Goal: Task Accomplishment & Management: Use online tool/utility

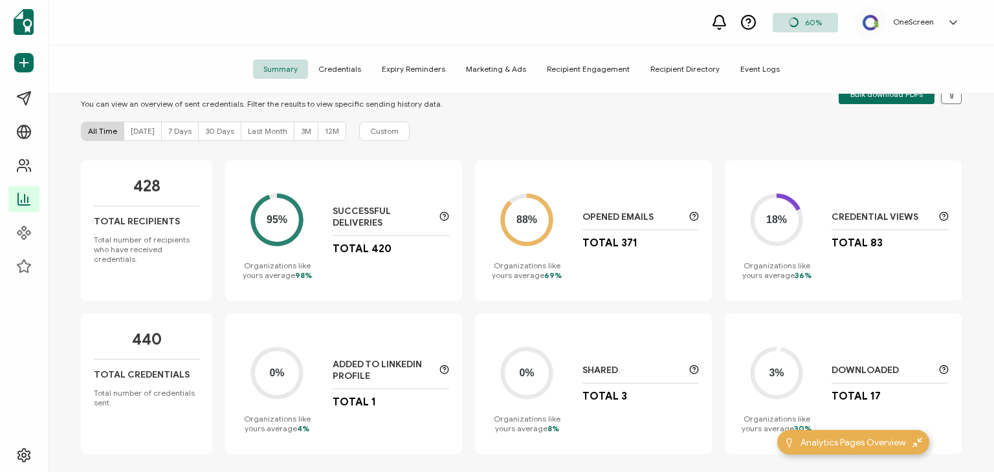
scroll to position [57, 0]
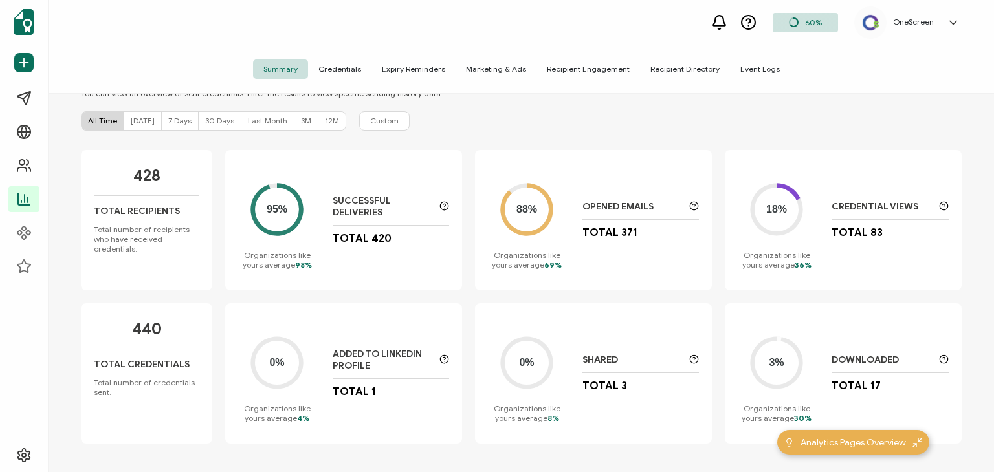
click at [468, 148] on div "SUMMARY You can view an overview of sent credentials. Filter the results to vie…" at bounding box center [521, 285] width 945 height 382
click at [459, 186] on div "95% Organizations like yours average 98% Successful Deliveries Total 420" at bounding box center [343, 220] width 237 height 140
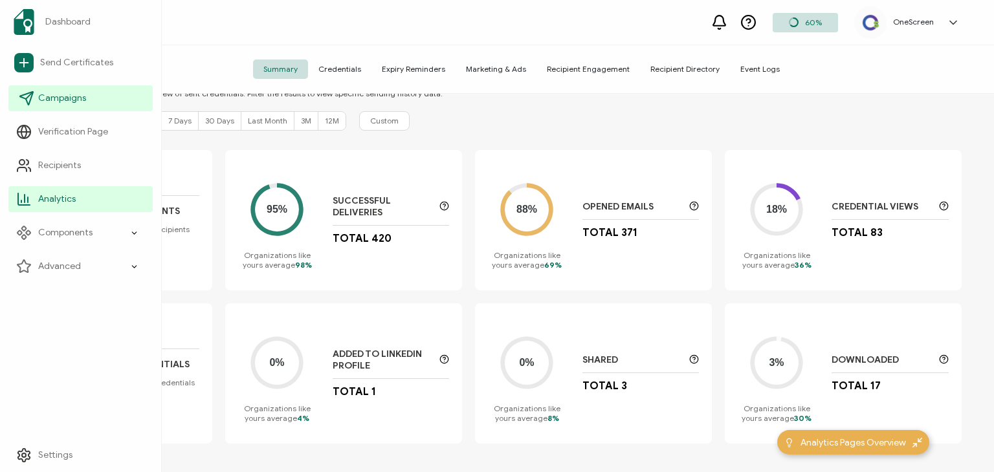
click at [57, 98] on span "Campaigns" at bounding box center [62, 98] width 48 height 13
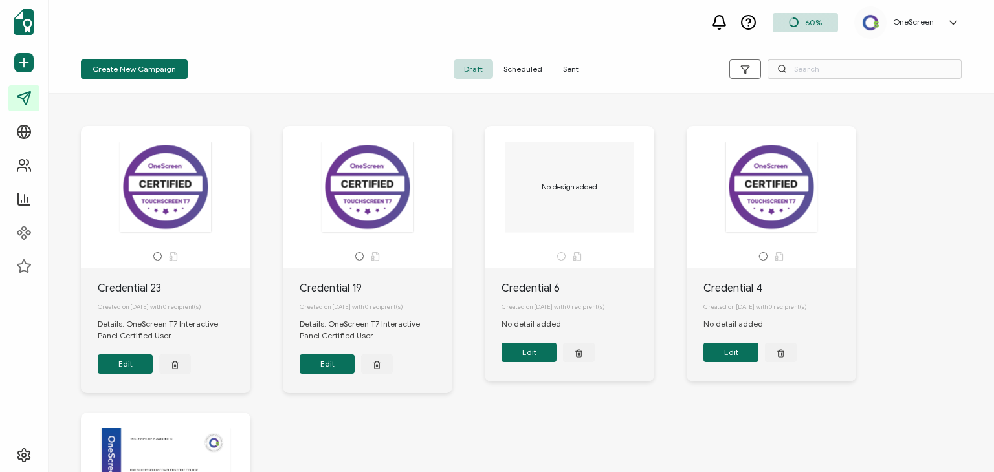
click at [514, 65] on span "Scheduled" at bounding box center [523, 69] width 60 height 19
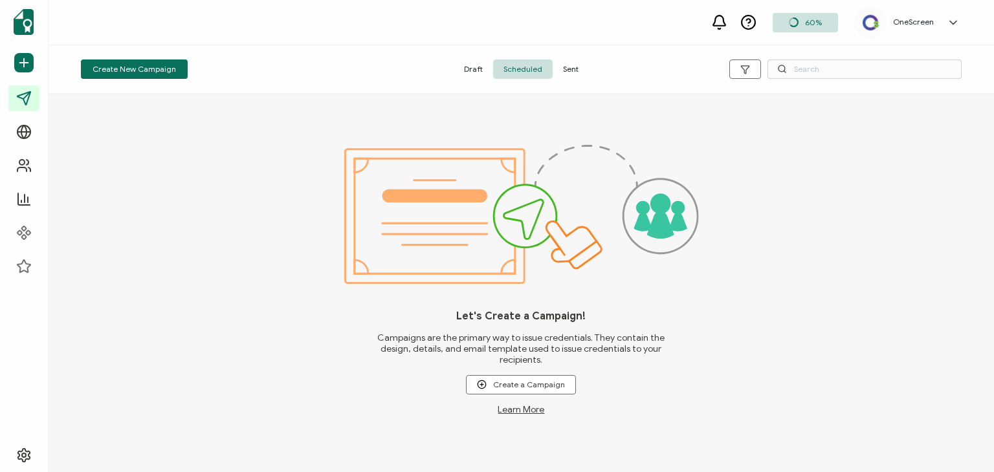
click at [467, 68] on span "Draft" at bounding box center [473, 69] width 39 height 19
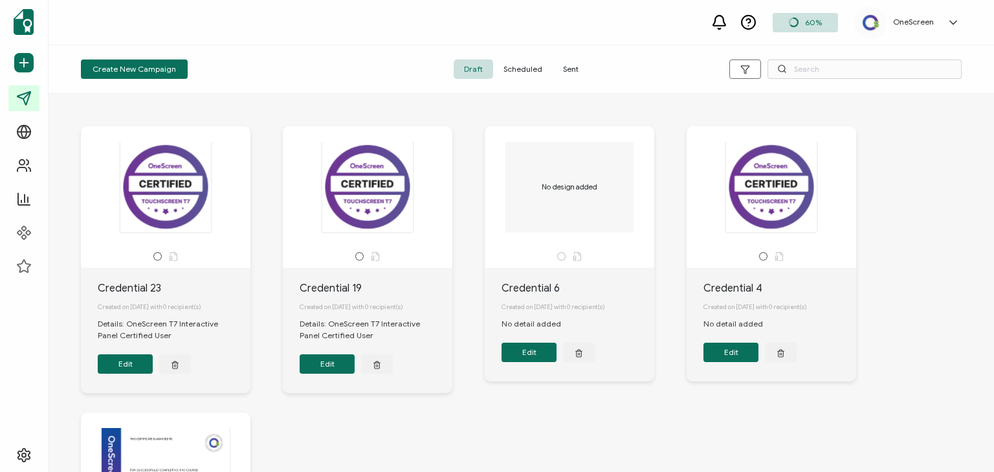
click at [574, 68] on span "Sent" at bounding box center [571, 69] width 36 height 19
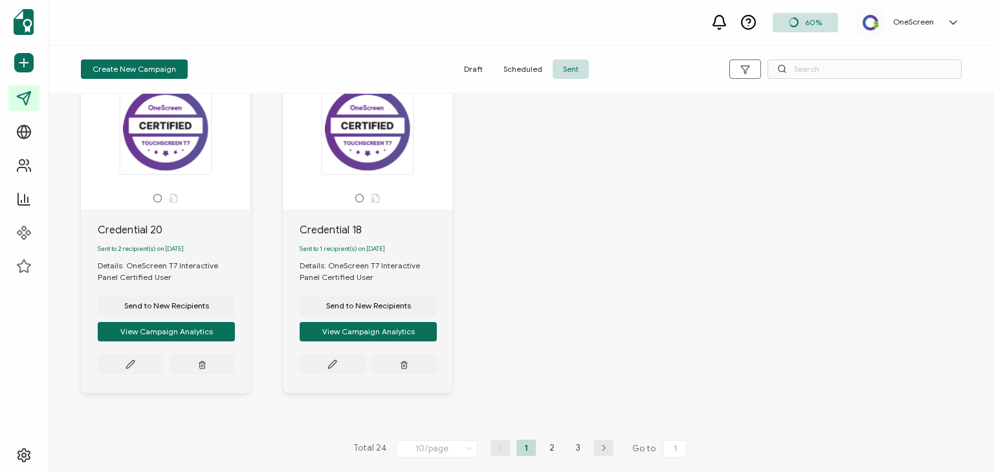
scroll to position [761, 0]
click at [579, 447] on li "3" at bounding box center [577, 448] width 19 height 16
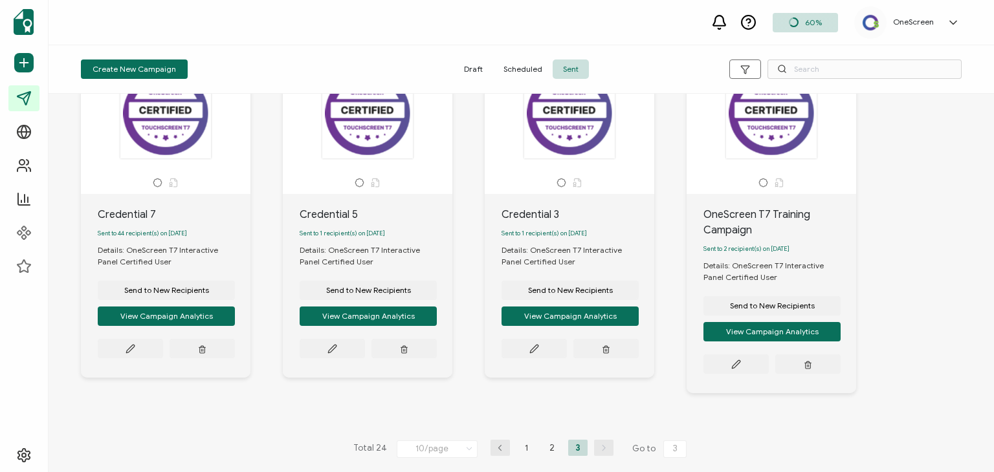
scroll to position [0, 0]
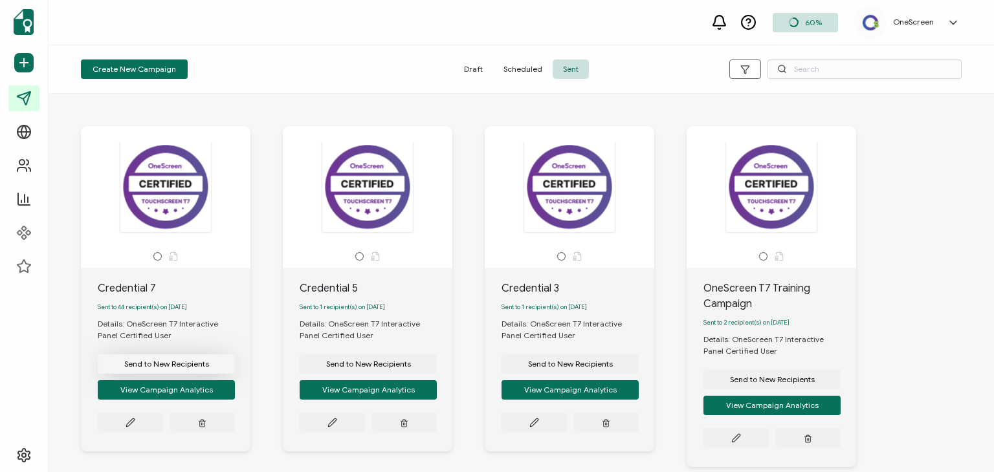
click at [168, 368] on span "Send to New Recipients" at bounding box center [166, 364] width 85 height 8
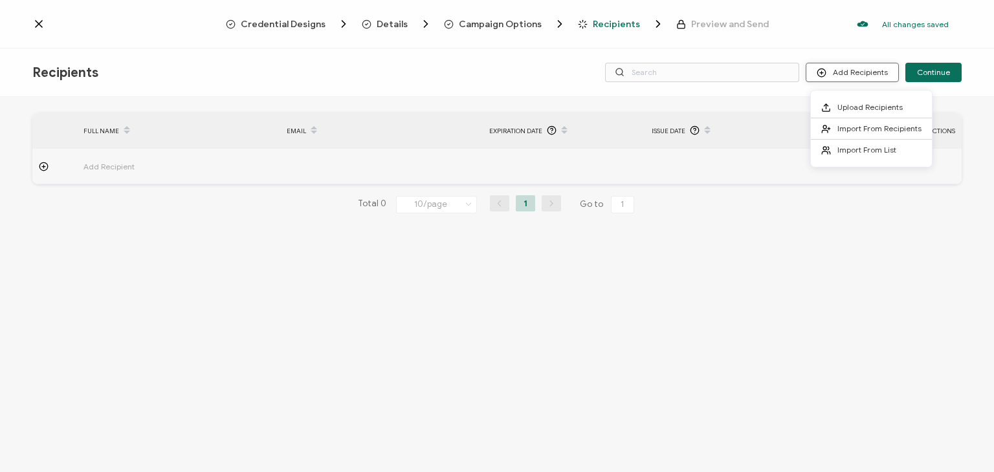
click at [856, 71] on button "Add Recipients" at bounding box center [852, 72] width 93 height 19
click at [864, 99] on li "Upload Recipients" at bounding box center [871, 107] width 121 height 21
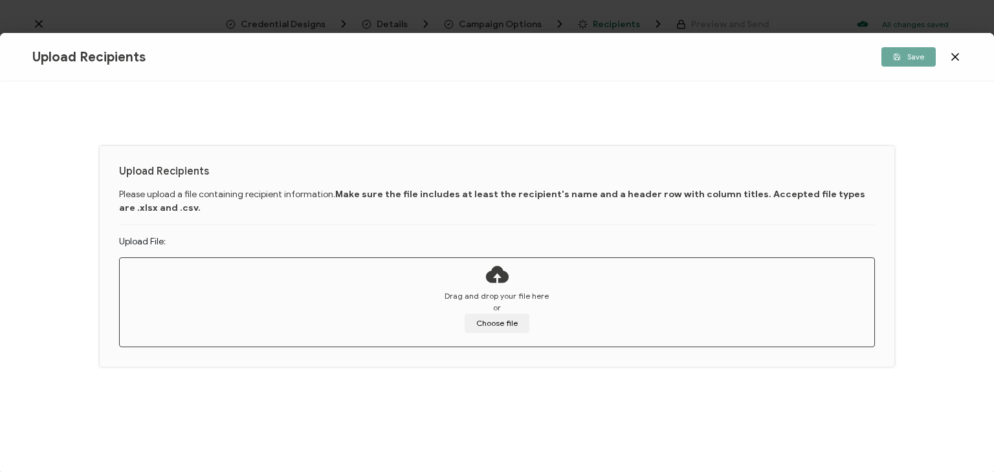
click at [536, 308] on div "Drag and drop your file here or Choose file" at bounding box center [497, 312] width 755 height 43
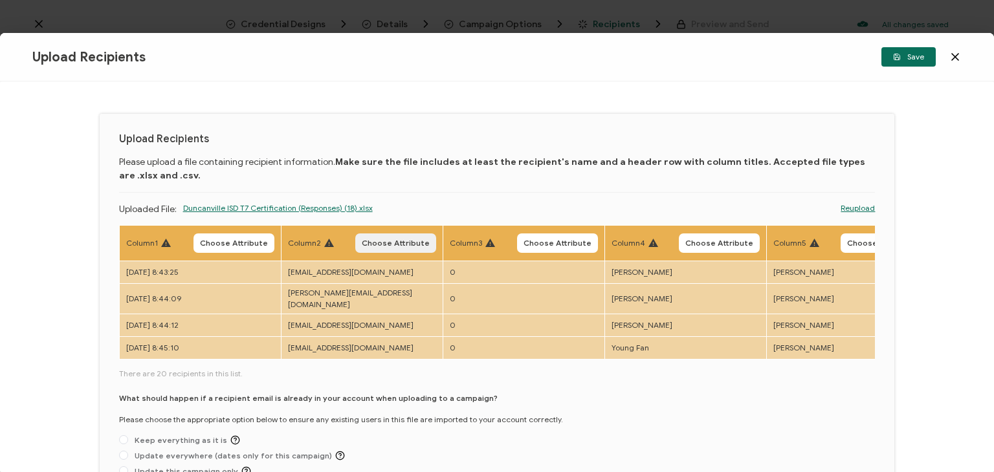
click at [419, 243] on span "Choose Attribute" at bounding box center [396, 243] width 68 height 8
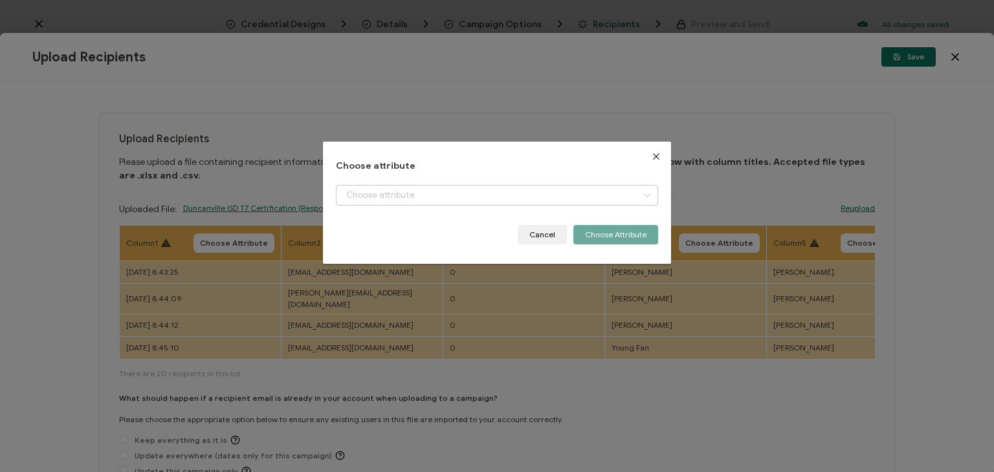
drag, startPoint x: 454, startPoint y: 211, endPoint x: 483, endPoint y: 192, distance: 35.2
click at [483, 192] on div "+ Add New Attribute Full Name E-mail Issue Date Expiration Date" at bounding box center [497, 205] width 322 height 40
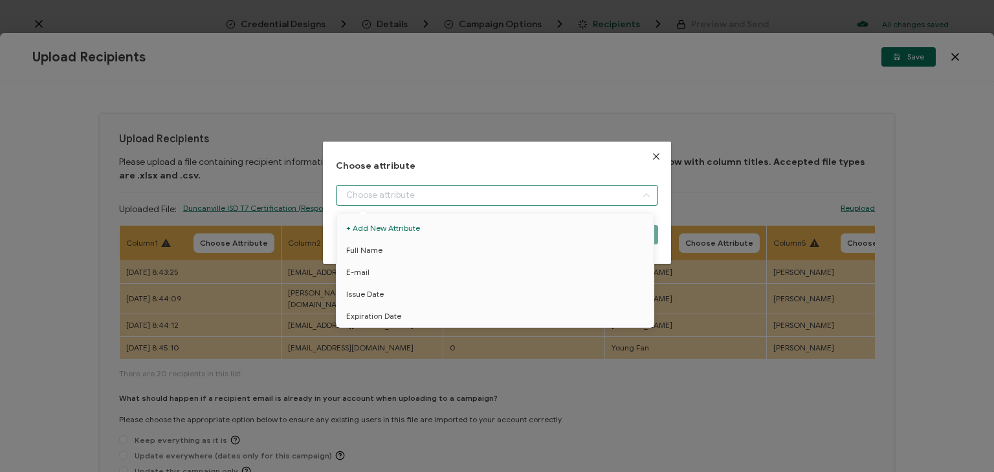
click at [483, 192] on input "dialog" at bounding box center [497, 195] width 322 height 21
click at [437, 267] on li "E-mail" at bounding box center [496, 272] width 327 height 22
type input "E-mail"
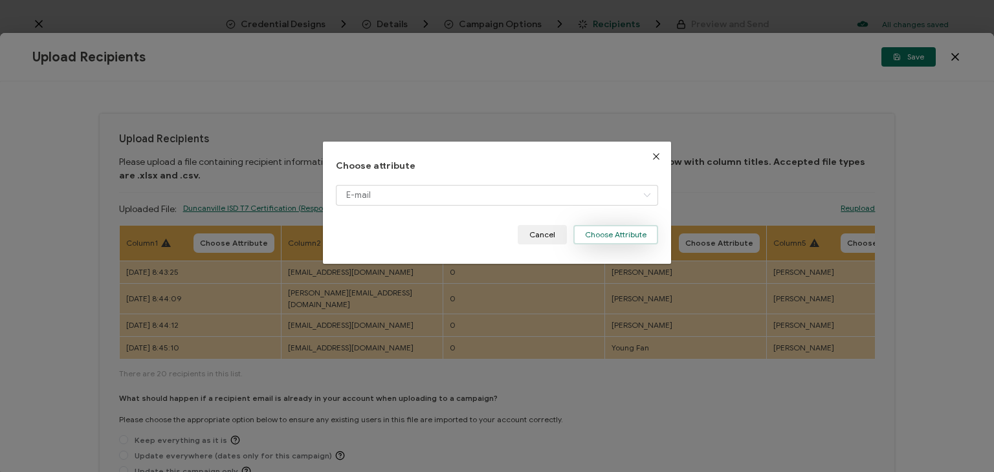
click at [599, 243] on button "Choose Attribute" at bounding box center [615, 234] width 85 height 19
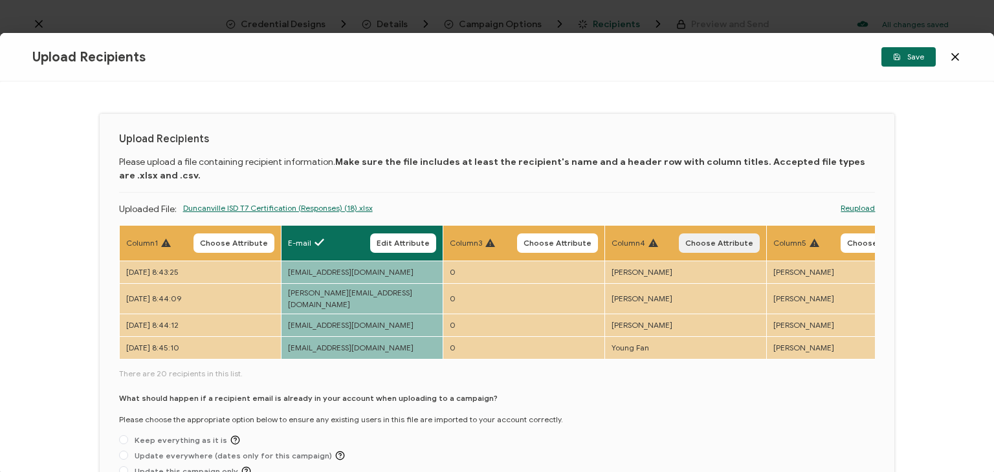
click at [722, 244] on span "Choose Attribute" at bounding box center [719, 243] width 68 height 8
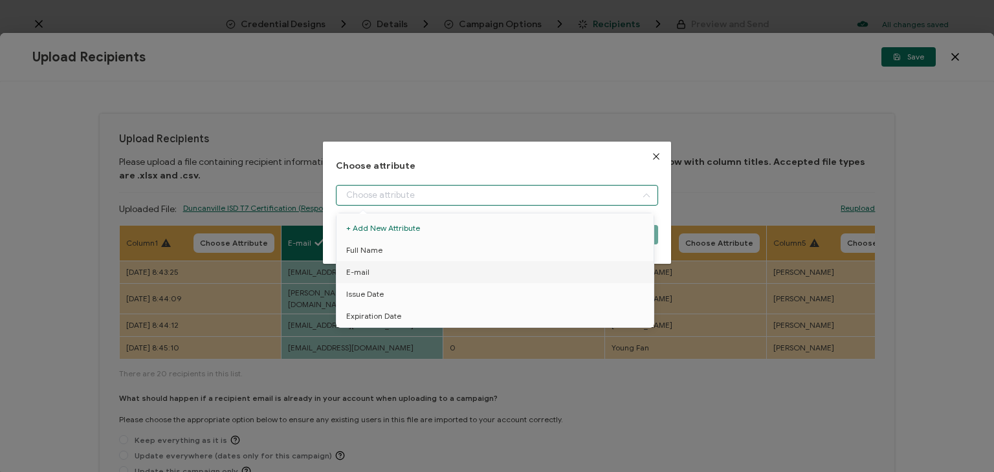
click at [487, 188] on input "dialog" at bounding box center [497, 195] width 322 height 21
click at [417, 251] on li "Full Name" at bounding box center [496, 250] width 327 height 22
type input "Full Name"
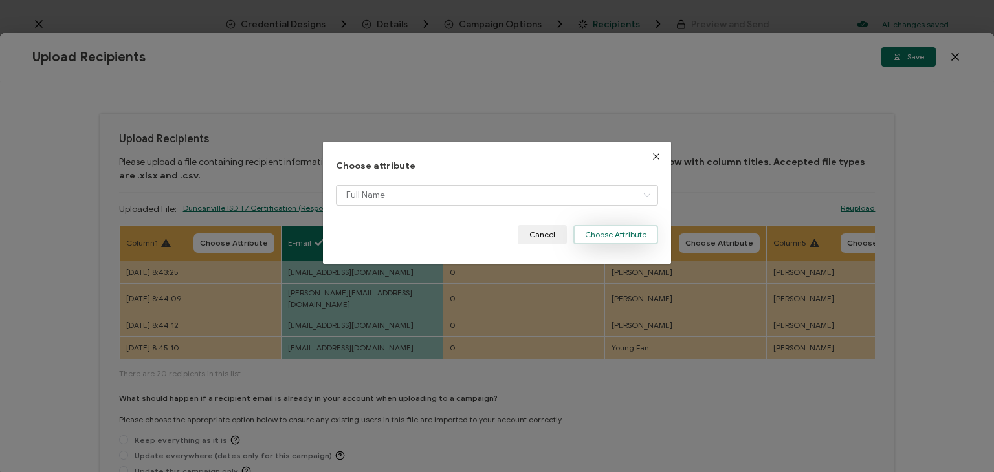
click at [601, 239] on button "Choose Attribute" at bounding box center [615, 234] width 85 height 19
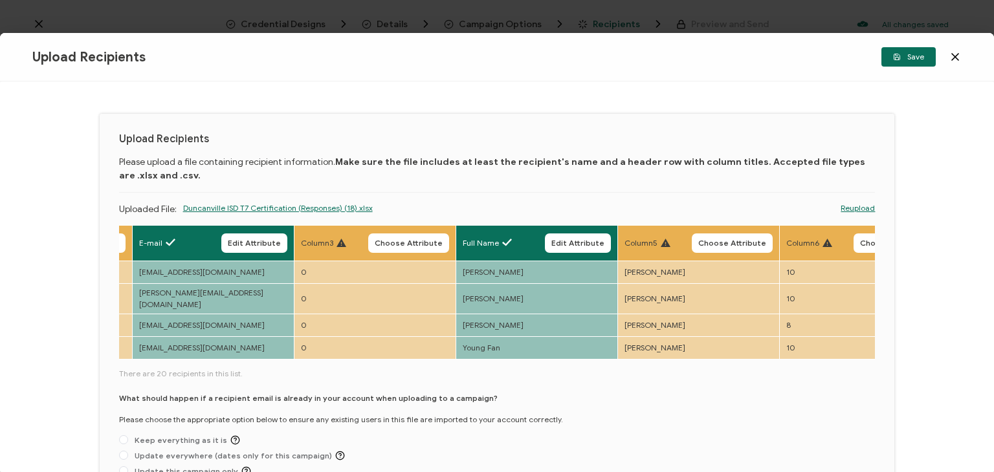
scroll to position [0, 217]
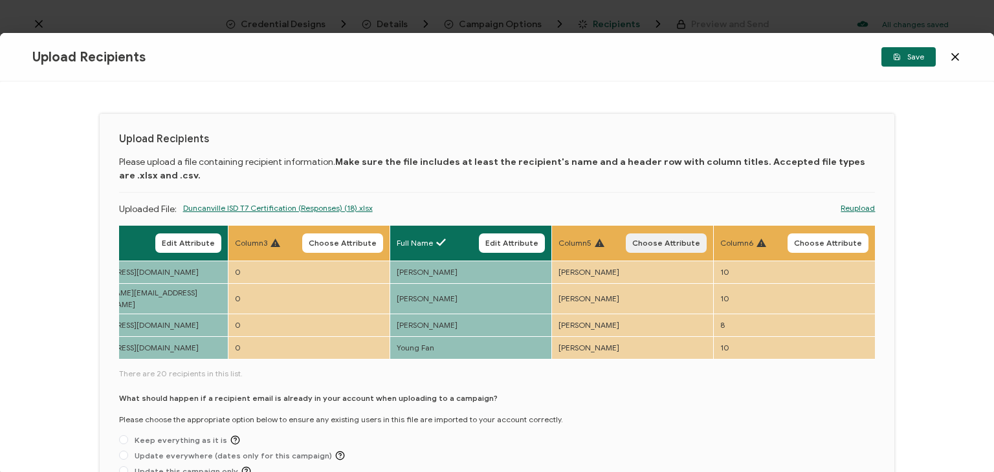
click at [658, 239] on span "Choose Attribute" at bounding box center [666, 243] width 68 height 8
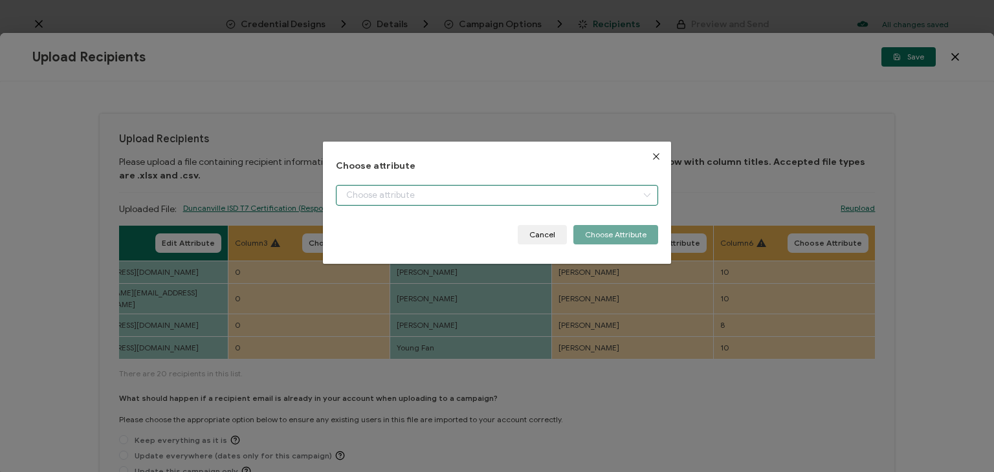
click at [585, 197] on input "dialog" at bounding box center [497, 195] width 322 height 21
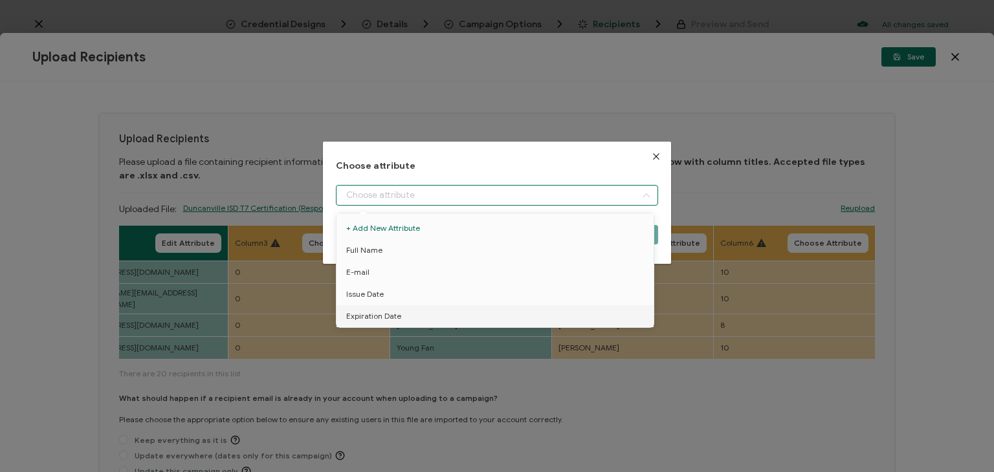
click at [524, 404] on div "Choose attribute Cancel Choose Attribute" at bounding box center [497, 236] width 994 height 472
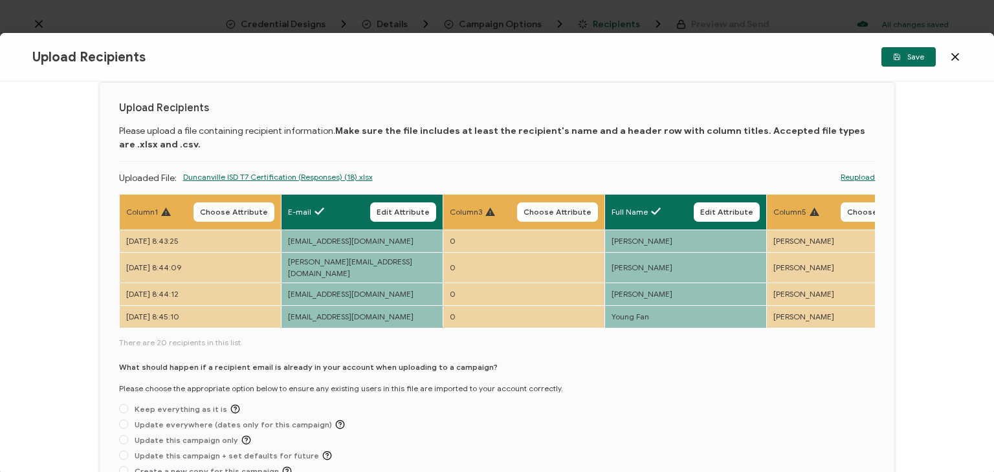
scroll to position [137, 0]
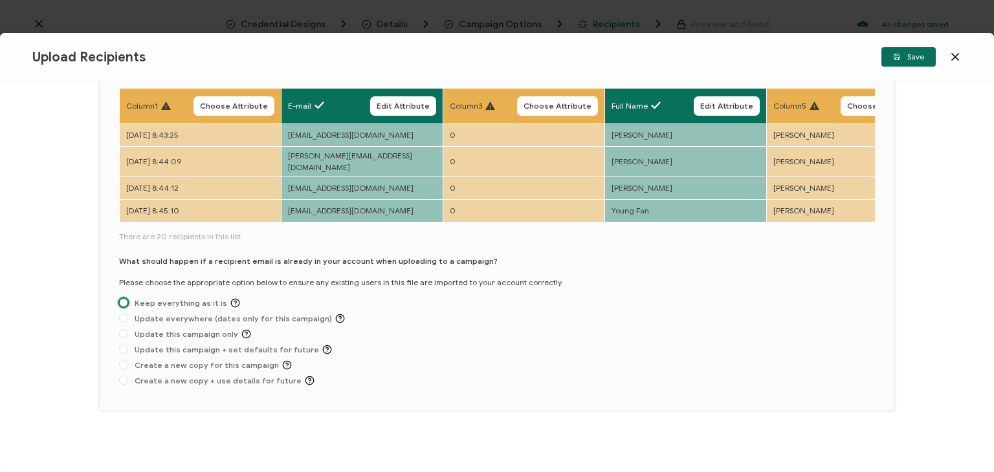
click at [123, 298] on span at bounding box center [123, 302] width 9 height 9
click at [123, 298] on input "Keep everything as it is" at bounding box center [123, 303] width 9 height 10
radio input "true"
click at [900, 43] on div "Upload Recipients Save" at bounding box center [497, 57] width 994 height 49
click at [903, 58] on span "Save" at bounding box center [908, 57] width 31 height 8
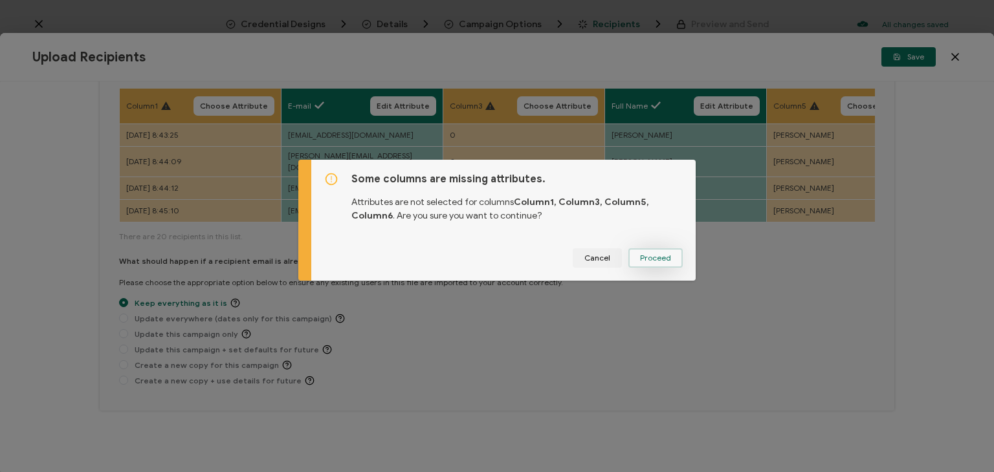
click at [663, 254] on span "Proceed" at bounding box center [655, 258] width 31 height 8
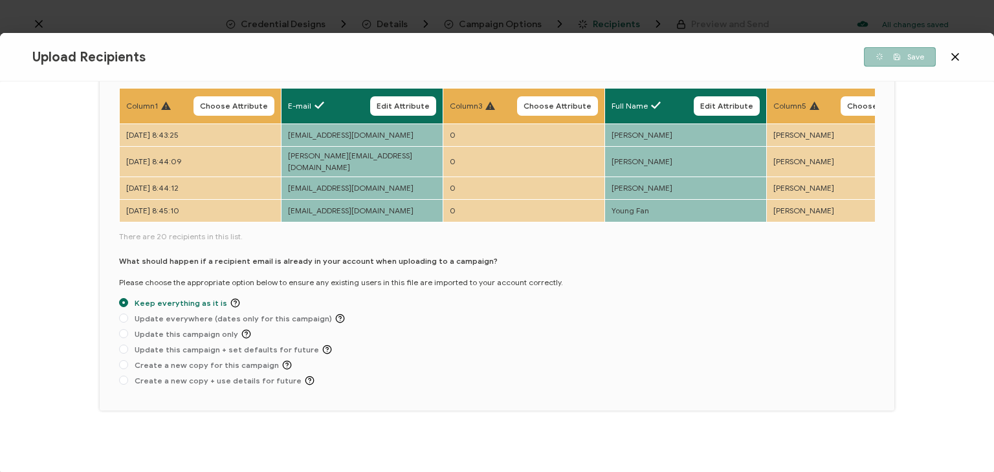
scroll to position [0, 0]
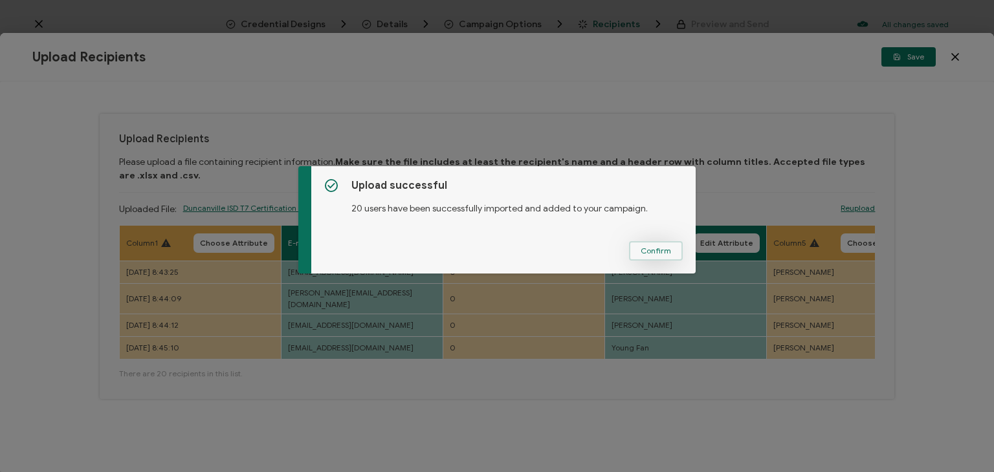
click at [665, 252] on span "Confirm" at bounding box center [656, 251] width 30 height 8
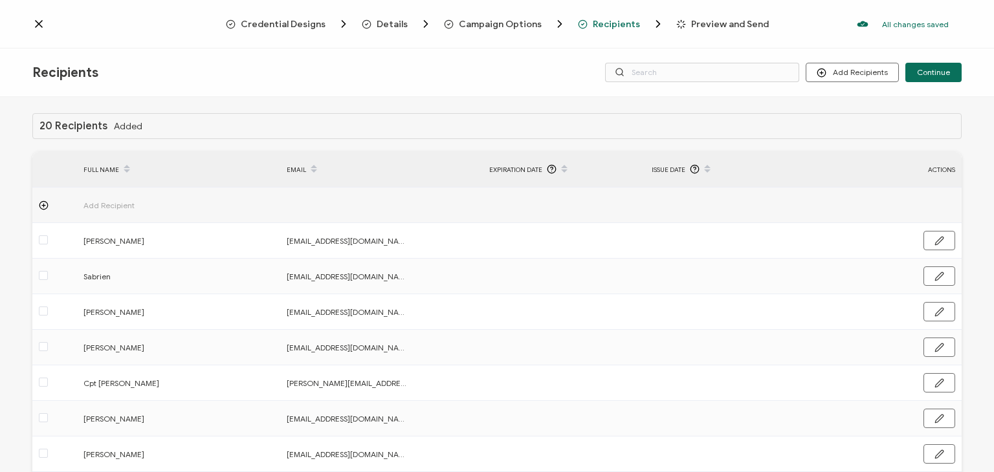
click at [928, 61] on div "Recipients Add Recipients Continue" at bounding box center [497, 73] width 994 height 49
click at [928, 64] on button "Continue" at bounding box center [933, 72] width 56 height 19
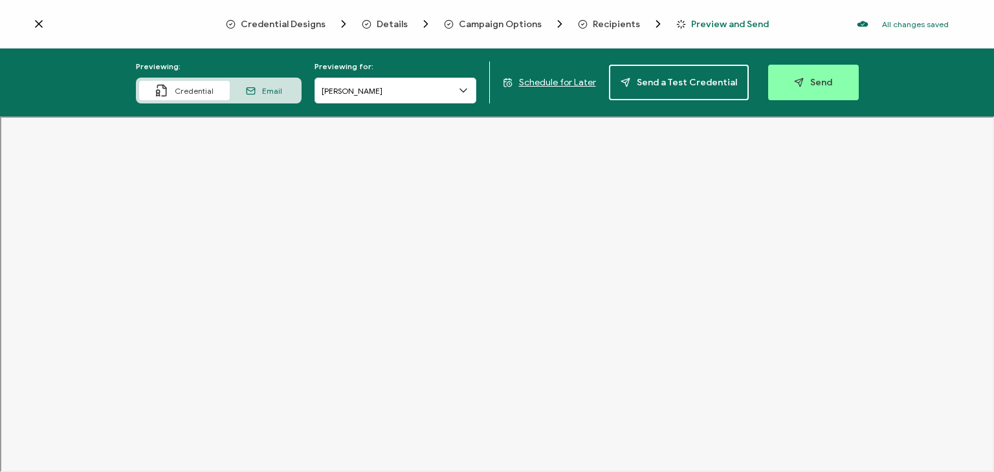
click at [555, 83] on span "Schedule for Later" at bounding box center [557, 82] width 77 height 11
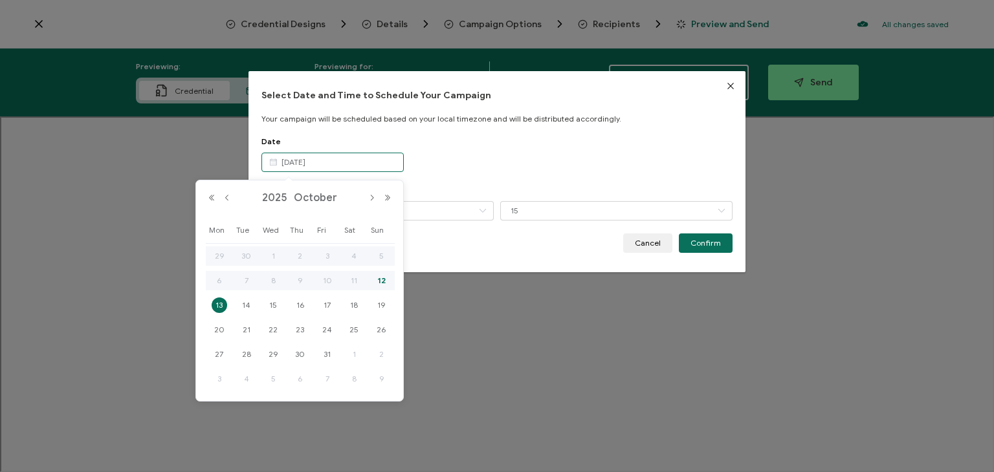
click at [329, 162] on input "[DATE]" at bounding box center [332, 162] width 142 height 19
click at [219, 329] on span "20" at bounding box center [220, 330] width 16 height 16
type input "[DATE]"
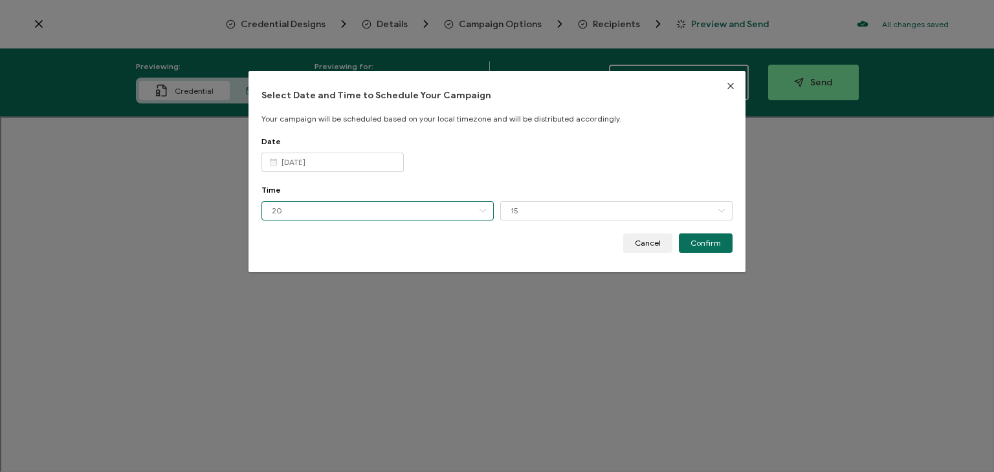
click at [342, 208] on input "20" at bounding box center [377, 210] width 232 height 19
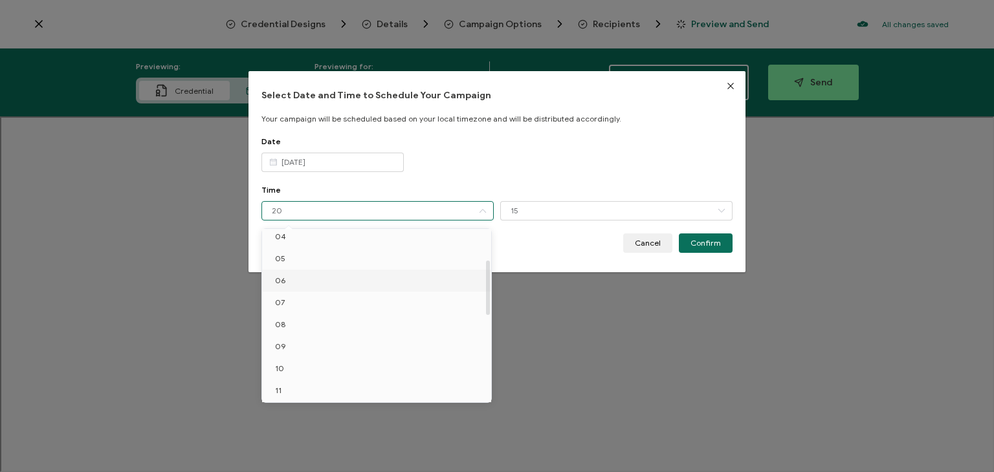
scroll to position [96, 0]
click at [300, 349] on li "09" at bounding box center [378, 346] width 233 height 22
type input "09"
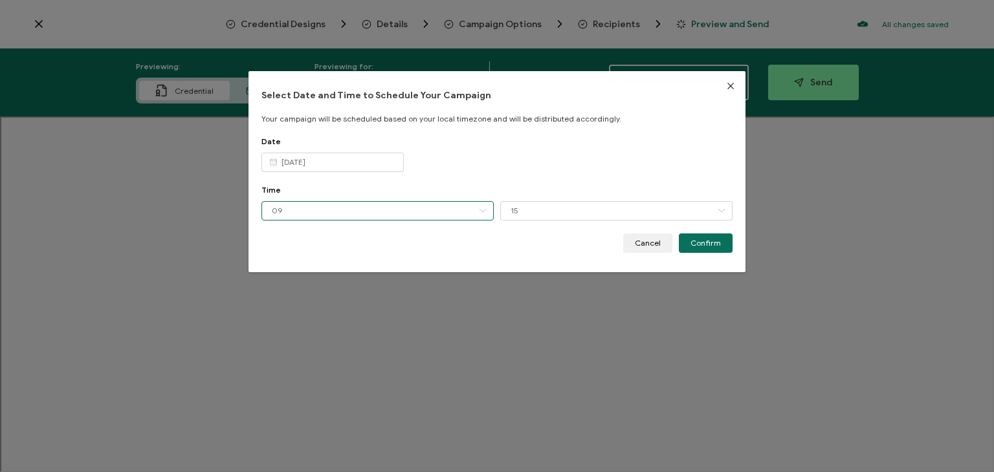
click at [434, 217] on input "09" at bounding box center [377, 210] width 232 height 19
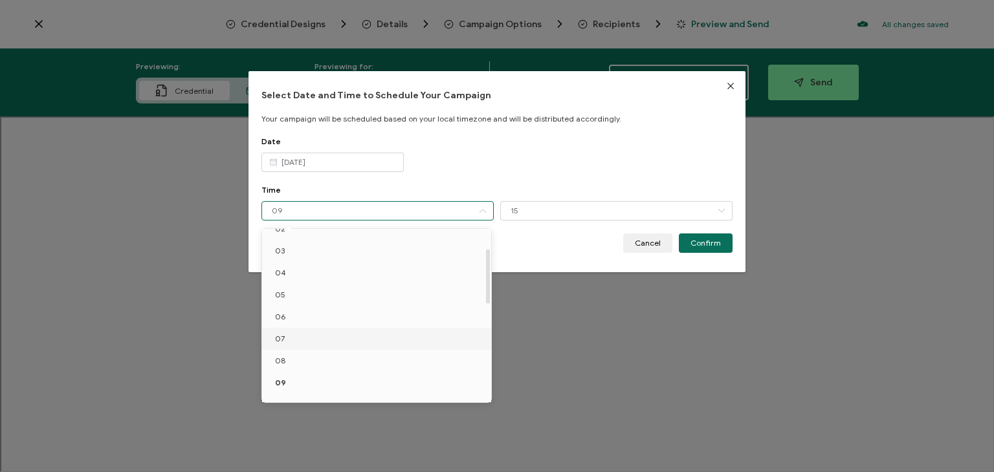
scroll to position [60, 0]
click at [564, 254] on div "Select Date and Time to Schedule Your Campaign Your campaign will be scheduled …" at bounding box center [496, 172] width 497 height 202
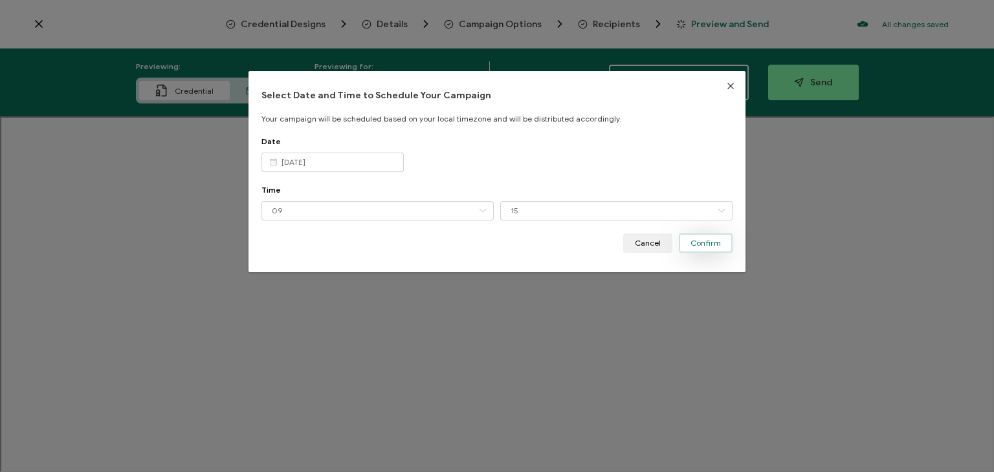
click at [711, 242] on span "Confirm" at bounding box center [705, 243] width 30 height 8
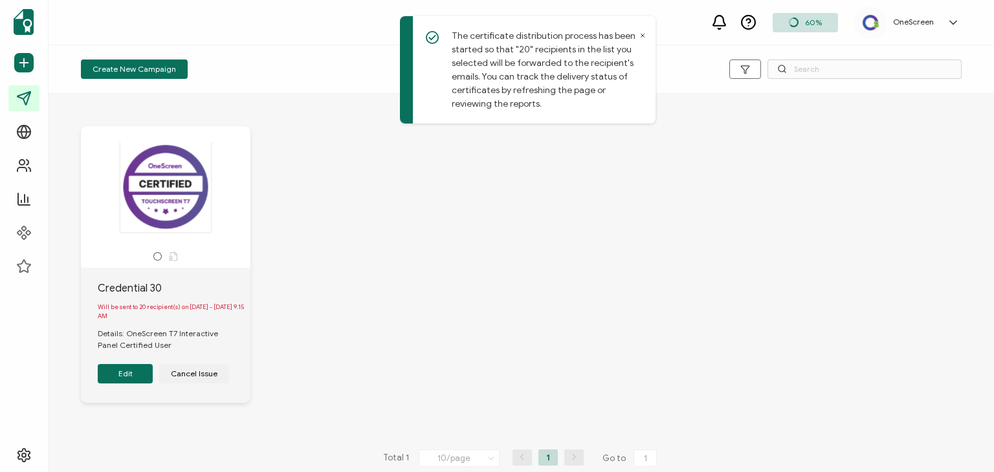
click at [159, 309] on span "Will be sent to 20 recipient(s) on [DATE] - [DATE] 9.15 AM" at bounding box center [171, 312] width 146 height 17
click at [632, 37] on p "The certificate distribution process has been started so that "20" recipients i…" at bounding box center [544, 70] width 184 height 82
click at [643, 36] on icon at bounding box center [642, 35] width 6 height 6
